Goal: Find specific fact: Find specific fact

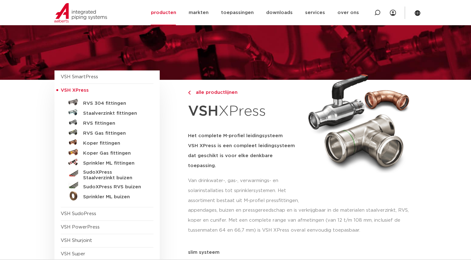
scroll to position [31, 0]
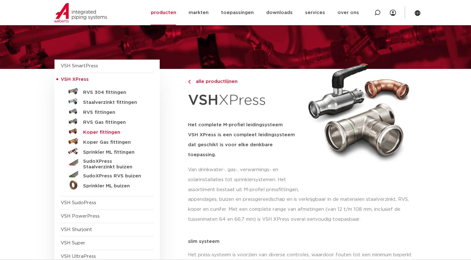
click at [95, 132] on h5 "Koper fittingen" at bounding box center [114, 133] width 62 height 6
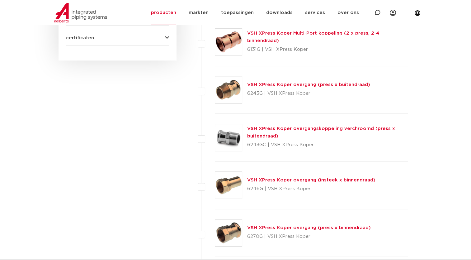
scroll to position [436, 0]
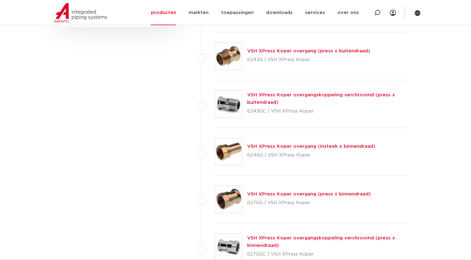
click at [292, 146] on link "VSH XPress Koper overgang (insteek x binnendraad)" at bounding box center [311, 146] width 128 height 5
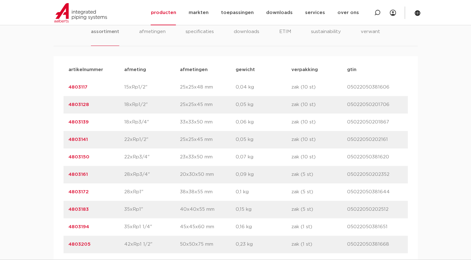
scroll to position [436, 0]
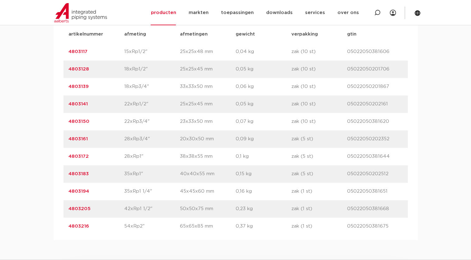
click at [80, 173] on link "4803183" at bounding box center [79, 173] width 20 height 5
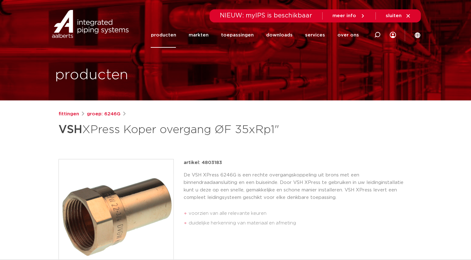
click at [216, 163] on p "artikel: 4803183" at bounding box center [203, 162] width 38 height 7
copy p "4803183"
